Goal: Register for event/course

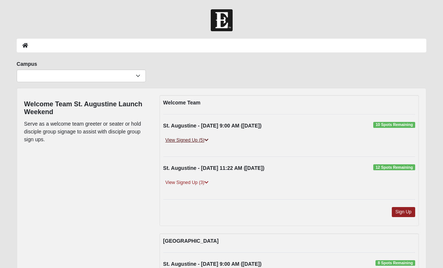
click at [209, 142] on icon at bounding box center [207, 140] width 4 height 4
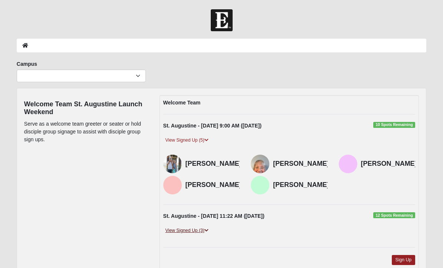
click at [209, 231] on icon at bounding box center [207, 230] width 4 height 4
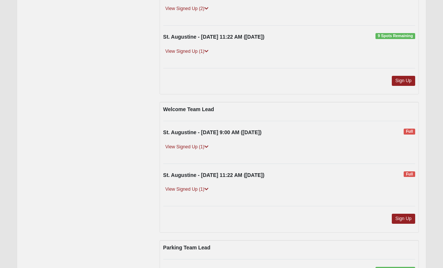
scroll to position [344, 0]
click at [206, 144] on icon at bounding box center [207, 146] width 4 height 4
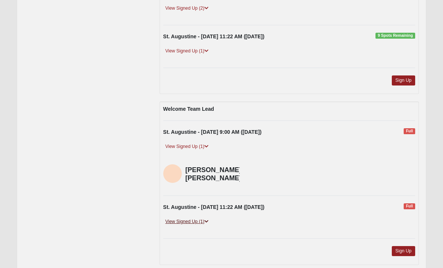
click at [211, 218] on link "View Signed Up (1)" at bounding box center [187, 222] width 48 height 8
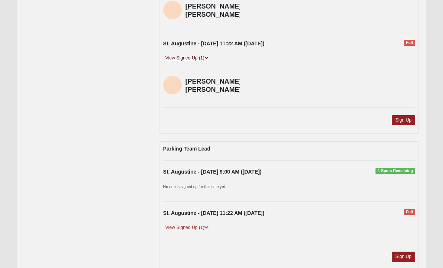
scroll to position [512, 0]
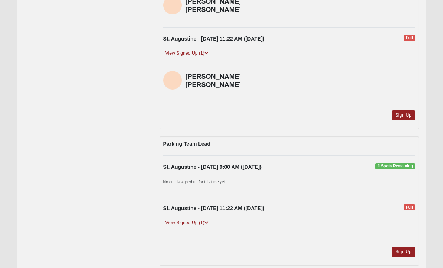
click at [211, 219] on div "View Signed Up (1)" at bounding box center [290, 225] width 264 height 13
click at [198, 219] on link "View Signed Up (1)" at bounding box center [187, 223] width 48 height 8
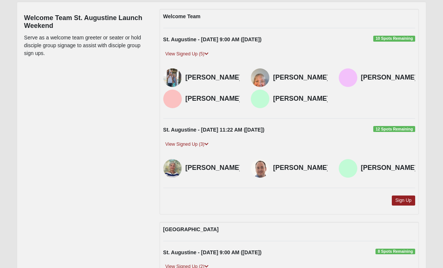
scroll to position [86, 0]
click at [407, 201] on link "Sign Up" at bounding box center [404, 200] width 24 height 10
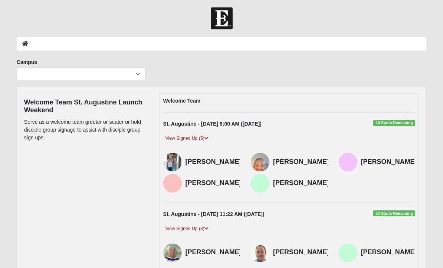
scroll to position [0, 0]
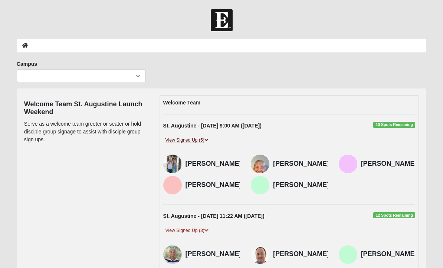
click at [196, 141] on link "View Signed Up (5)" at bounding box center [187, 140] width 48 height 8
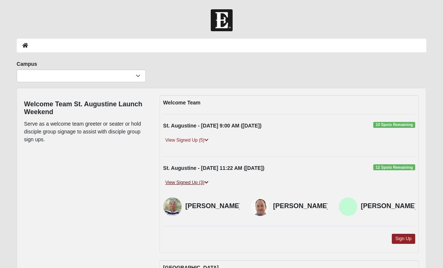
click at [199, 182] on link "View Signed Up (3)" at bounding box center [187, 183] width 48 height 8
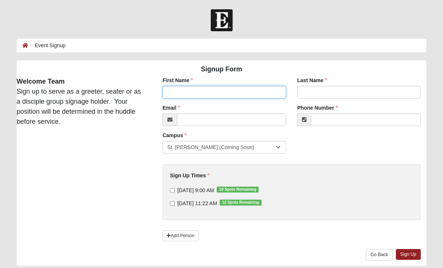
click at [203, 90] on input "First Name" at bounding box center [225, 92] width 124 height 13
type input "[PERSON_NAME]"
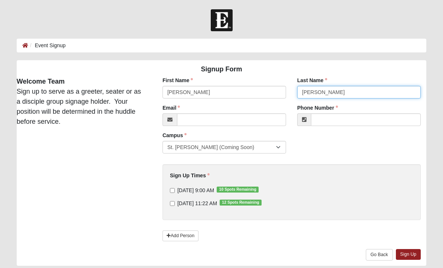
type input "[PERSON_NAME]"
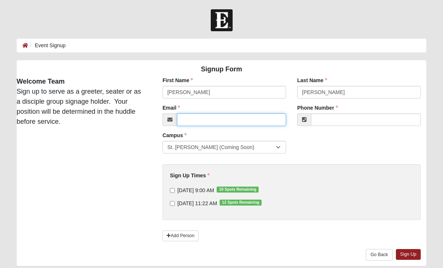
click at [205, 120] on input "Email" at bounding box center [231, 119] width 109 height 13
type input "[PERSON_NAME][EMAIL_ADDRESS][DOMAIN_NAME]"
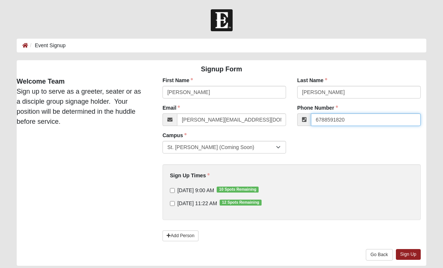
type input "6788591820"
click at [175, 189] on input "[DATE] 9:00 AM 10 Spots Remaining" at bounding box center [172, 190] width 5 height 5
checkbox input "true"
type input "[PHONE_NUMBER]"
click at [175, 204] on input "[DATE] 11:22 AM 12 Spots Remaining" at bounding box center [172, 203] width 5 height 5
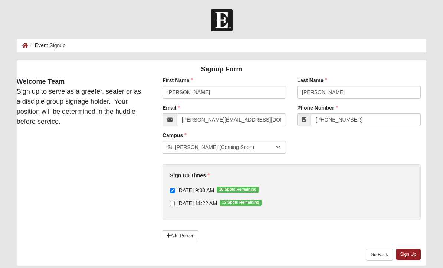
checkbox input "true"
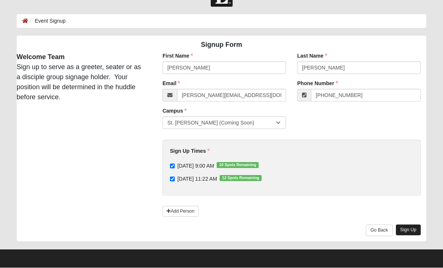
click at [412, 229] on link "Sign Up" at bounding box center [408, 230] width 25 height 11
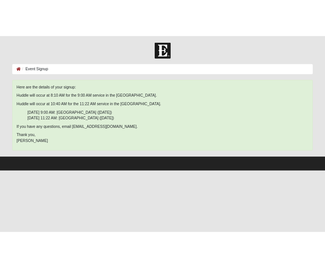
scroll to position [0, 0]
